Goal: Information Seeking & Learning: Learn about a topic

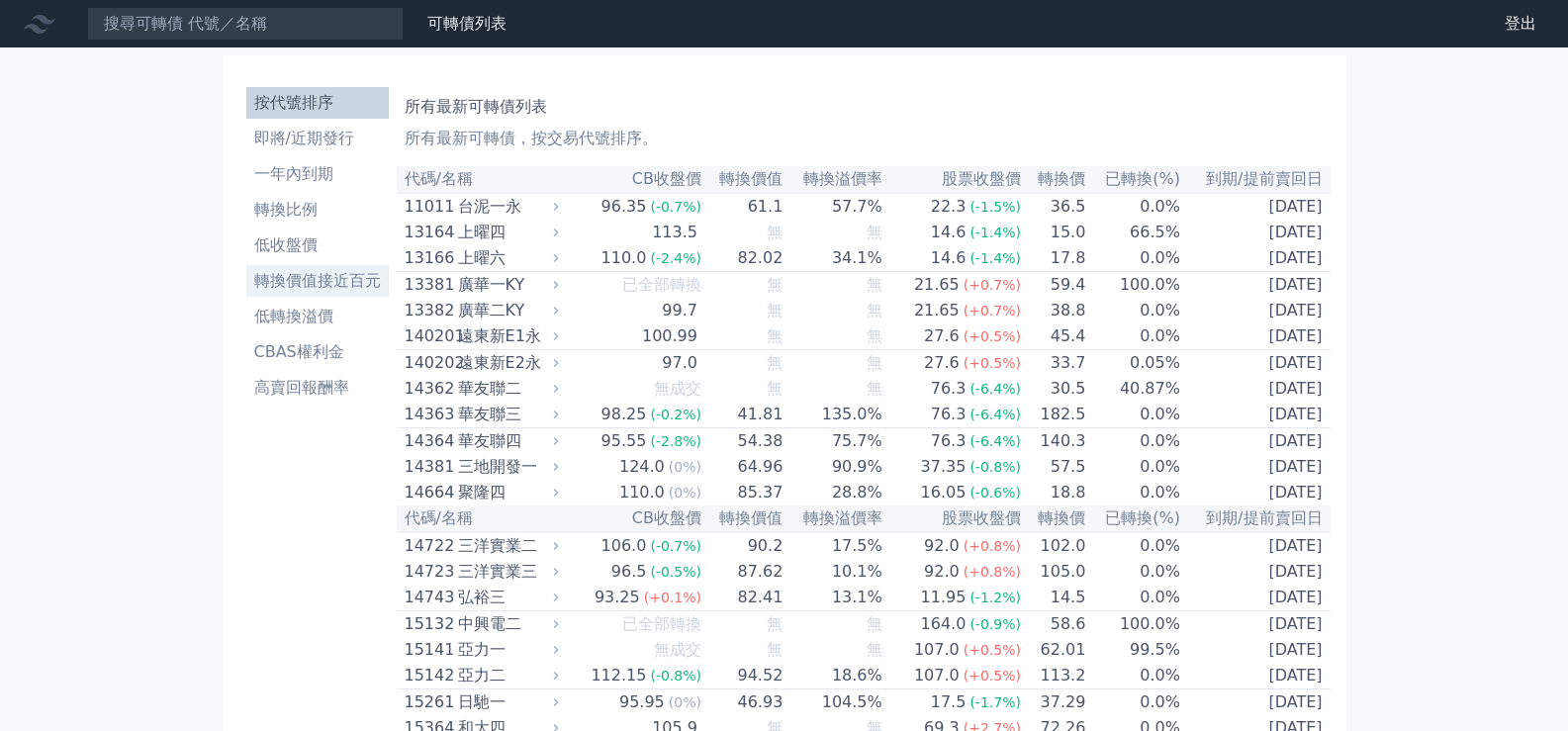
click at [343, 283] on li "轉換價值接近百元" at bounding box center [317, 281] width 142 height 24
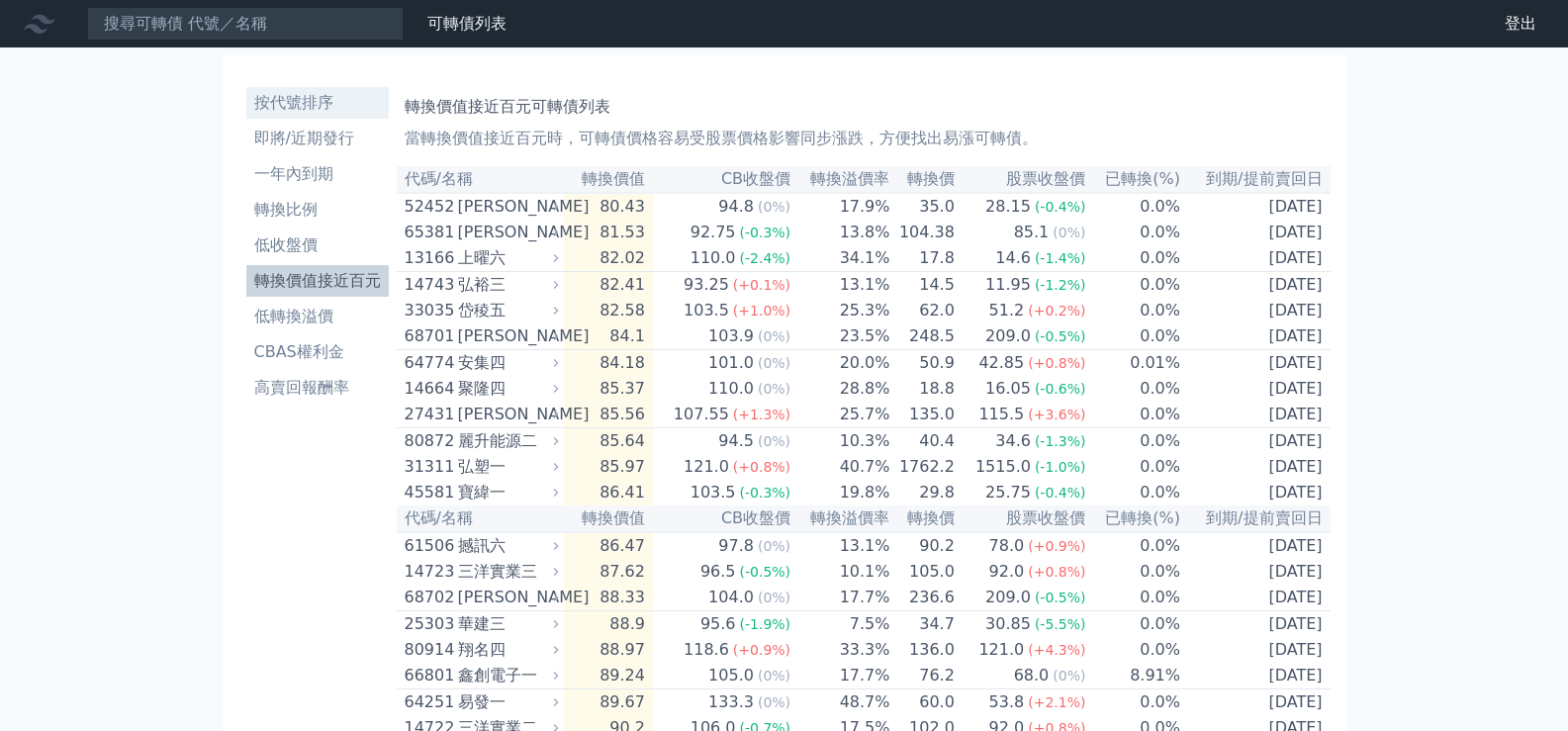
click at [323, 100] on li "按代號排序" at bounding box center [317, 103] width 142 height 24
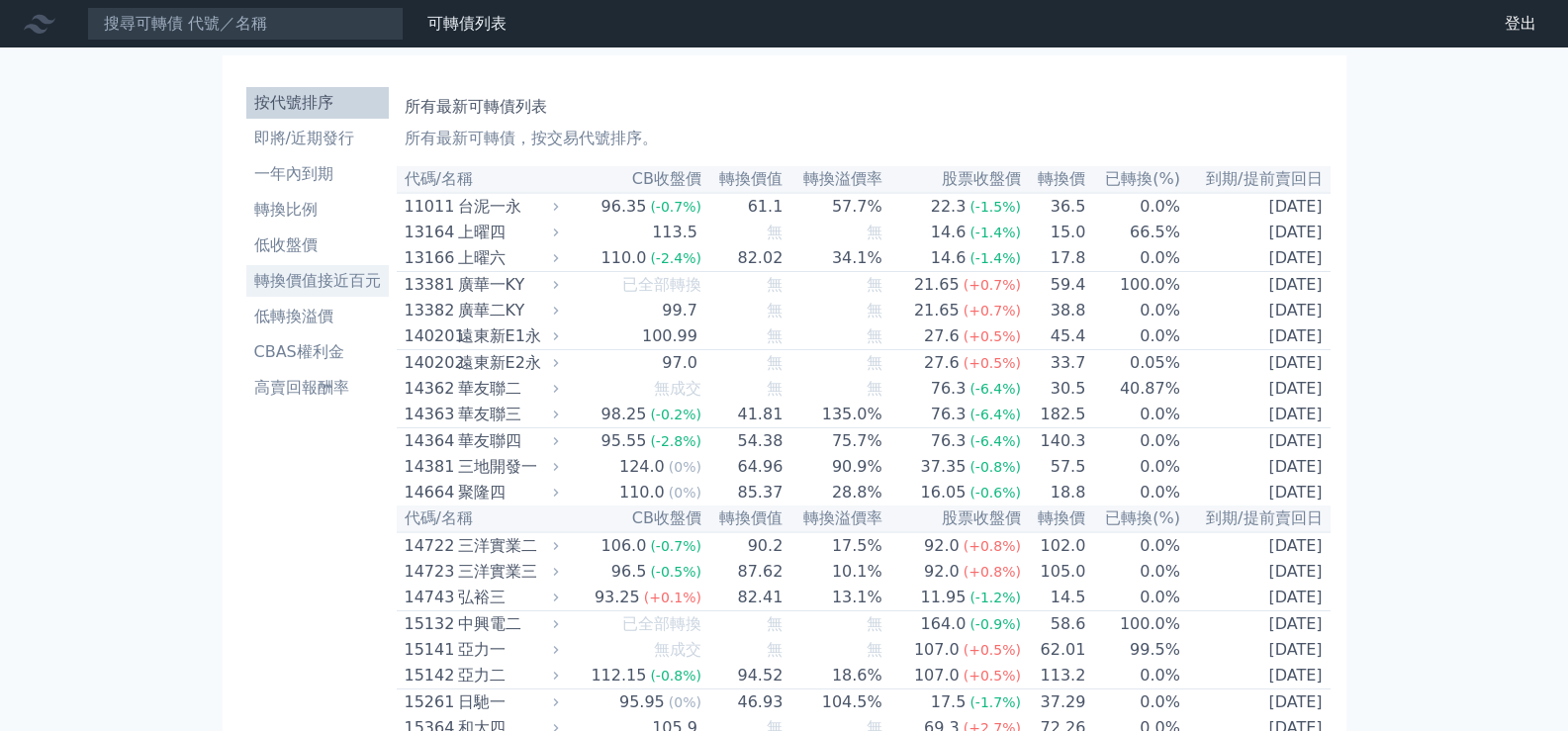
click at [317, 282] on li "轉換價值接近百元" at bounding box center [317, 281] width 142 height 24
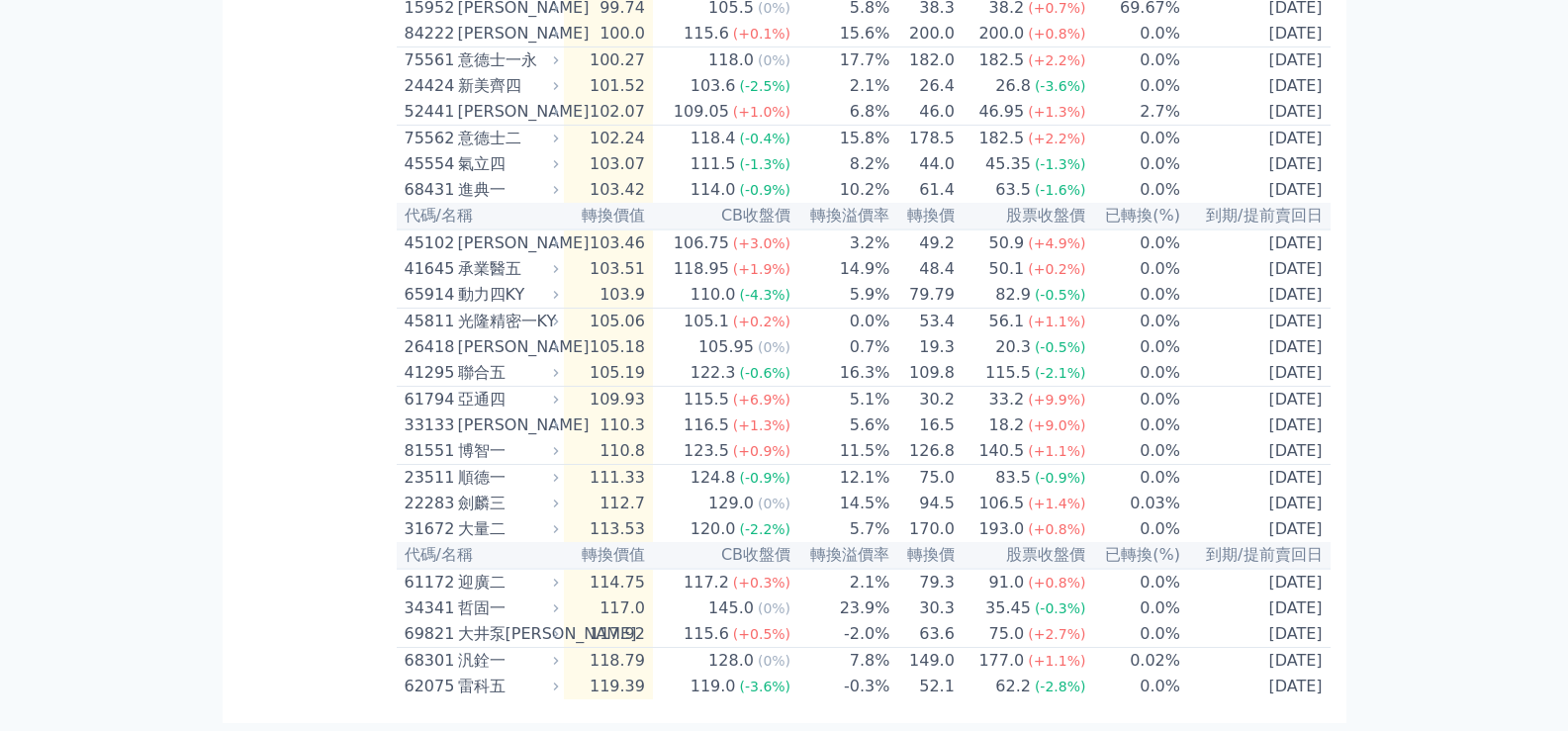
scroll to position [1461, 0]
click at [425, 655] on div "68301" at bounding box center [428, 660] width 49 height 24
click at [429, 657] on div "68301" at bounding box center [428, 660] width 49 height 24
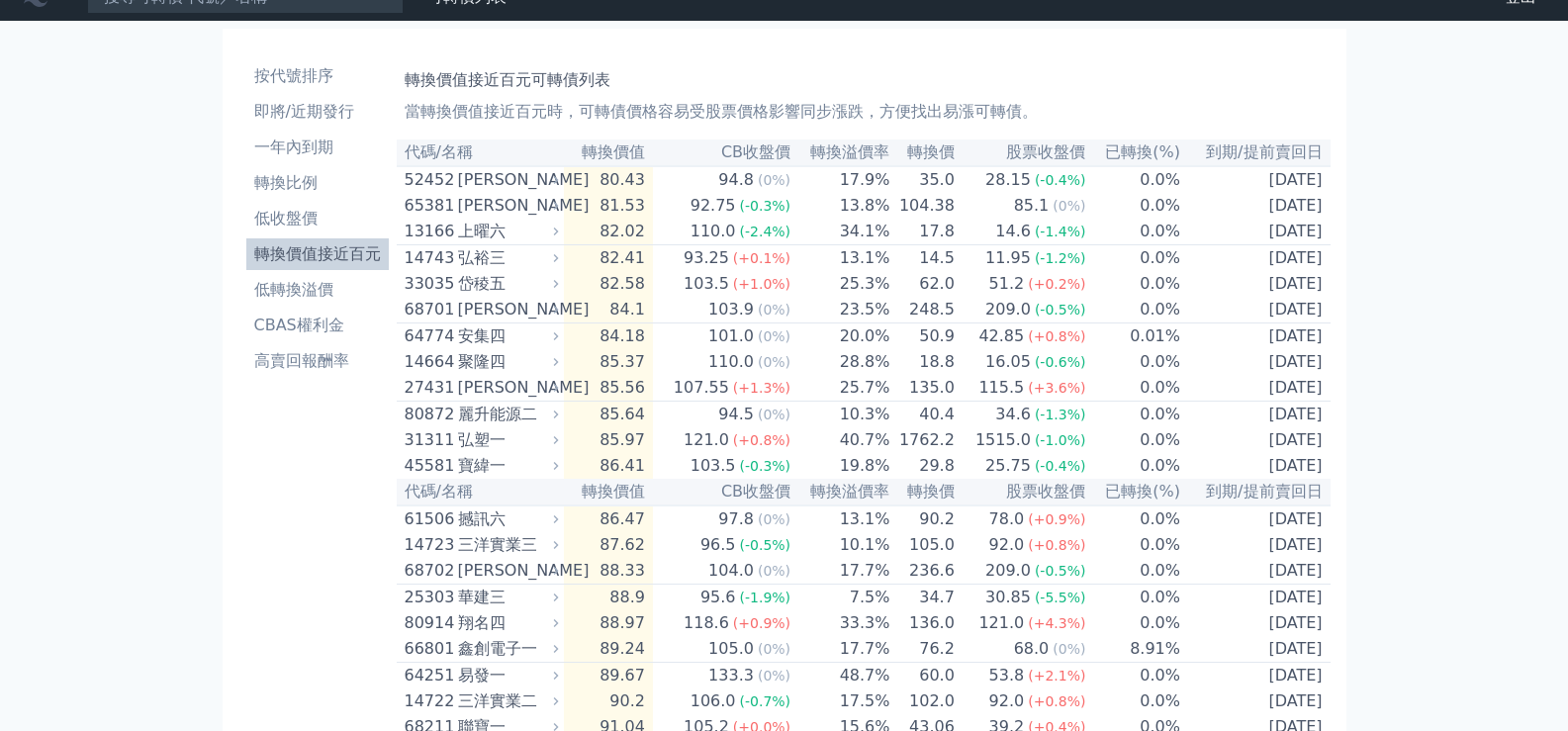
scroll to position [0, 0]
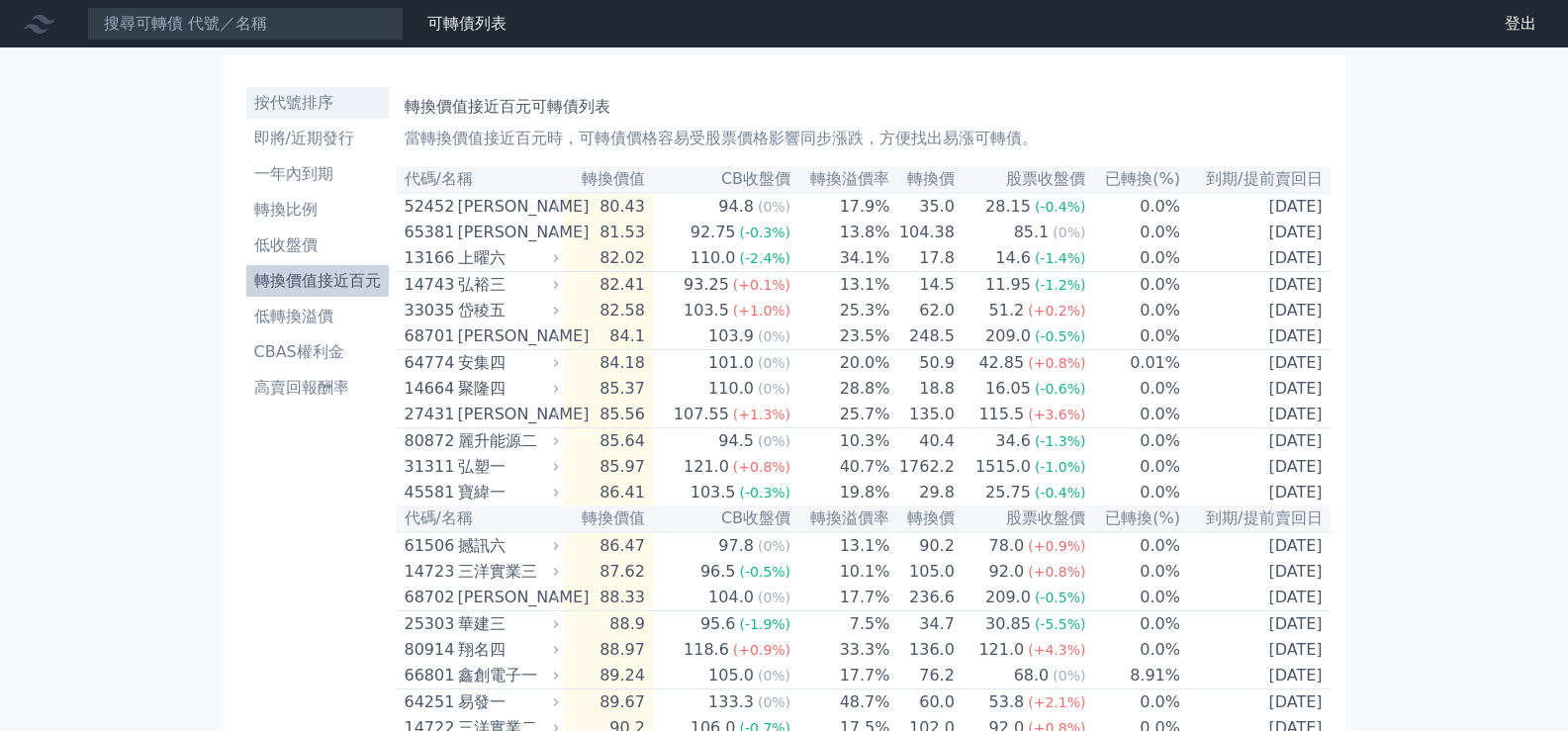
click at [317, 103] on li "按代號排序" at bounding box center [317, 103] width 142 height 24
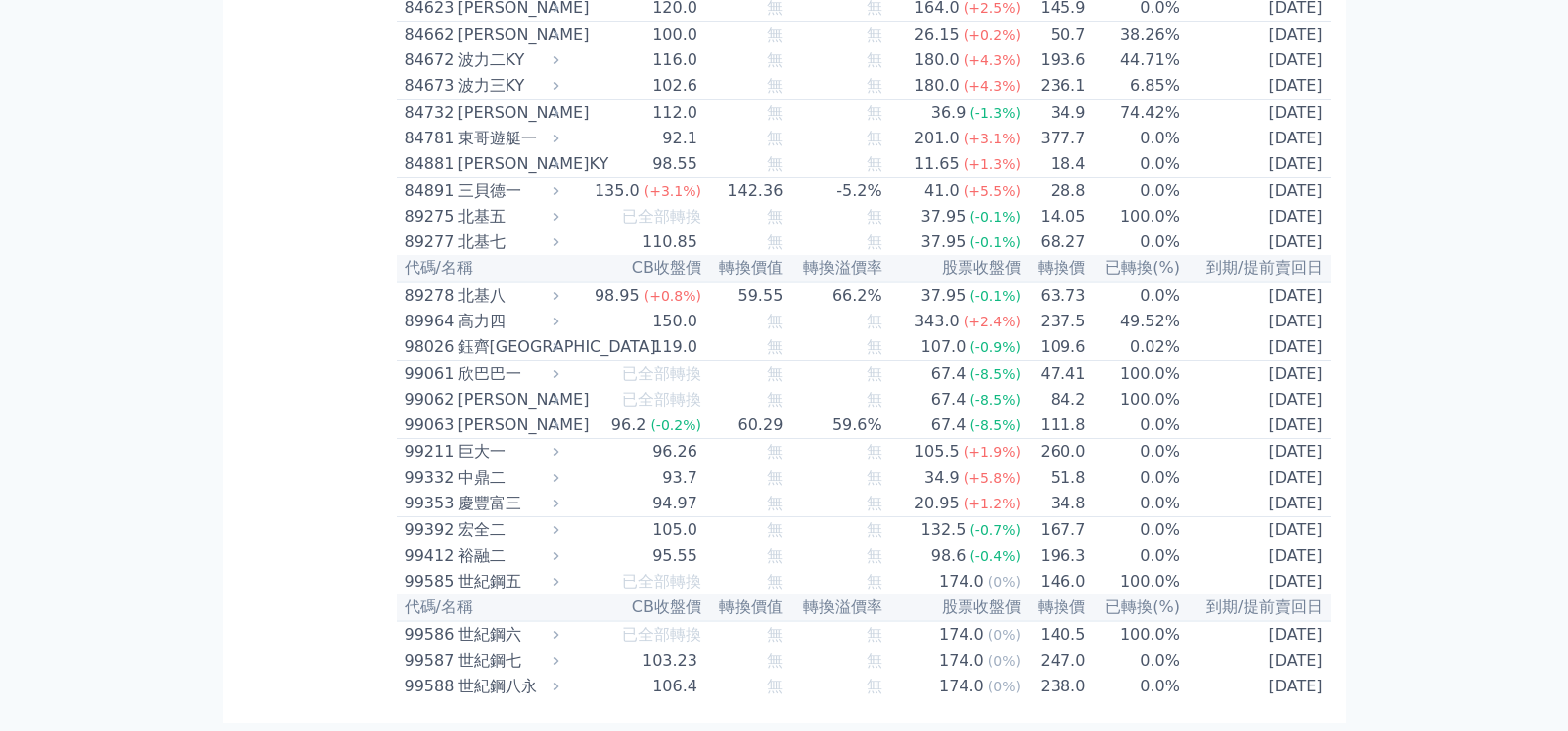
scroll to position [11128, 0]
